Goal: Task Accomplishment & Management: Manage account settings

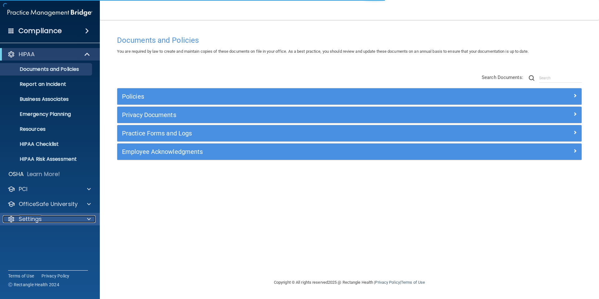
click at [40, 218] on p "Settings" at bounding box center [30, 218] width 23 height 7
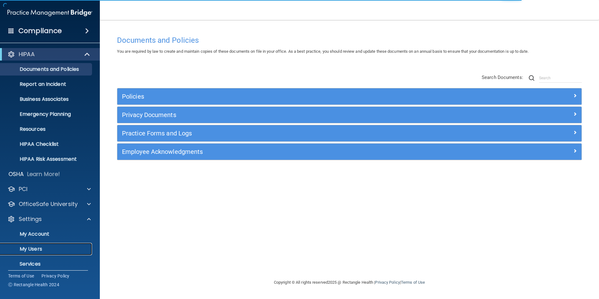
drag, startPoint x: 39, startPoint y: 250, endPoint x: 45, endPoint y: 249, distance: 6.0
click at [40, 250] on p "My Users" at bounding box center [46, 249] width 85 height 6
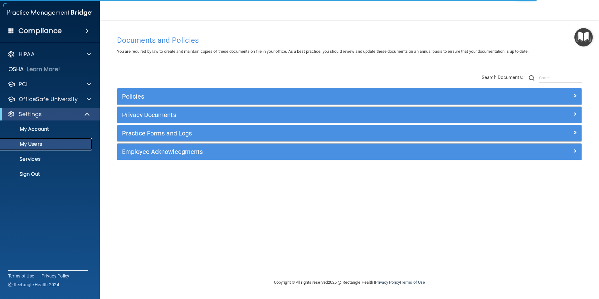
select select "20"
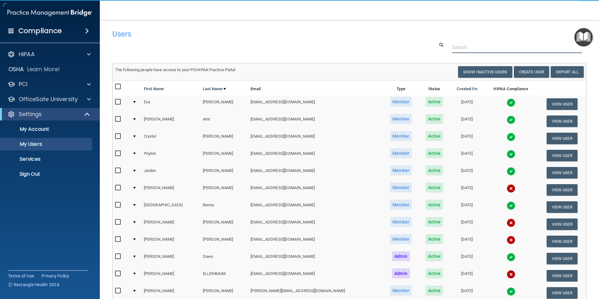
click at [459, 49] on input "text" at bounding box center [517, 48] width 130 height 12
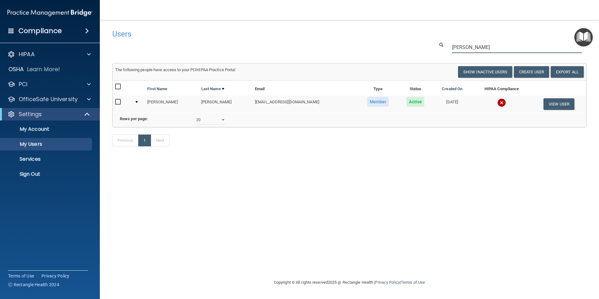
type input "[PERSON_NAME]"
click at [501, 101] on img at bounding box center [501, 102] width 9 height 9
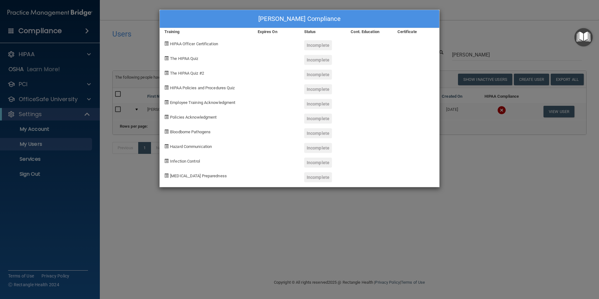
drag, startPoint x: 552, startPoint y: 110, endPoint x: 555, endPoint y: 111, distance: 3.4
click at [552, 110] on div "Mariah Cavanagh's Compliance Training Expires On Status Cont. Education Certifi…" at bounding box center [299, 149] width 599 height 299
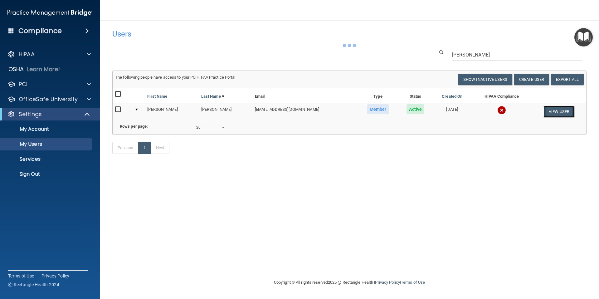
click at [556, 114] on div "The following people have access to your PCIHIPAA Practice Portal Resend Invite…" at bounding box center [349, 103] width 474 height 64
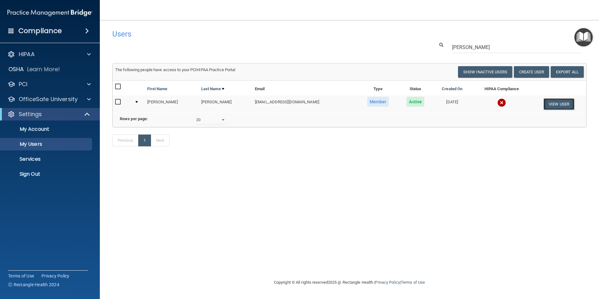
click at [566, 105] on button "View User" at bounding box center [559, 104] width 31 height 12
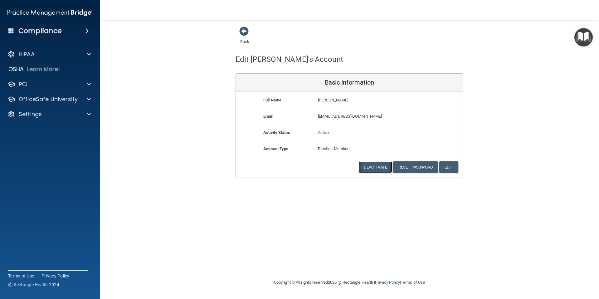
click at [379, 168] on button "Deactivate" at bounding box center [376, 167] width 34 height 12
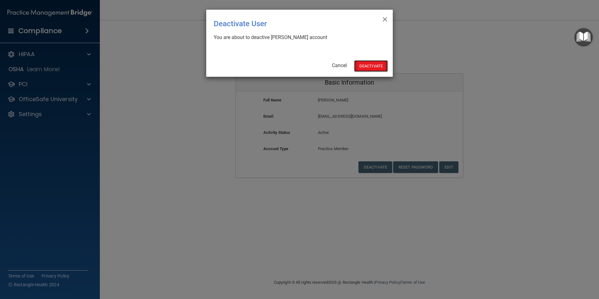
click at [370, 67] on button "Deactivate" at bounding box center [371, 66] width 34 height 12
